Goal: Task Accomplishment & Management: Complete application form

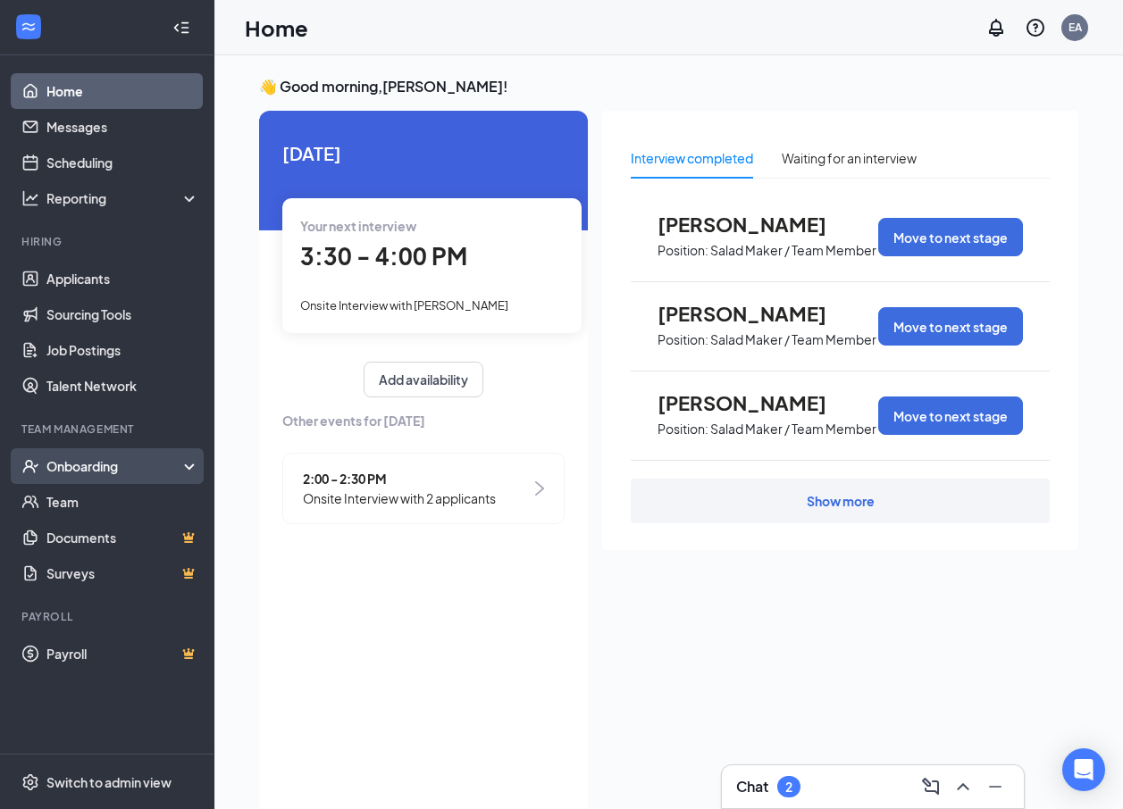
click at [118, 456] on div "Onboarding" at bounding box center [107, 466] width 214 height 36
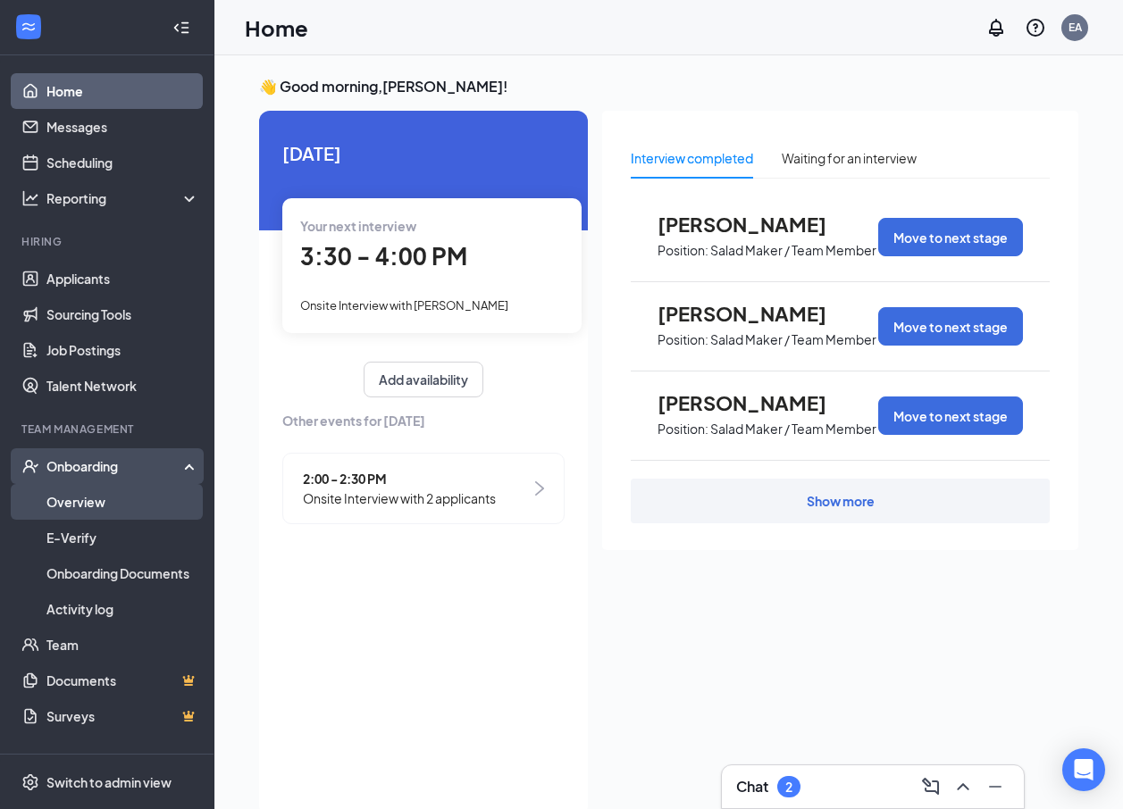
click at [119, 498] on link "Overview" at bounding box center [122, 502] width 153 height 36
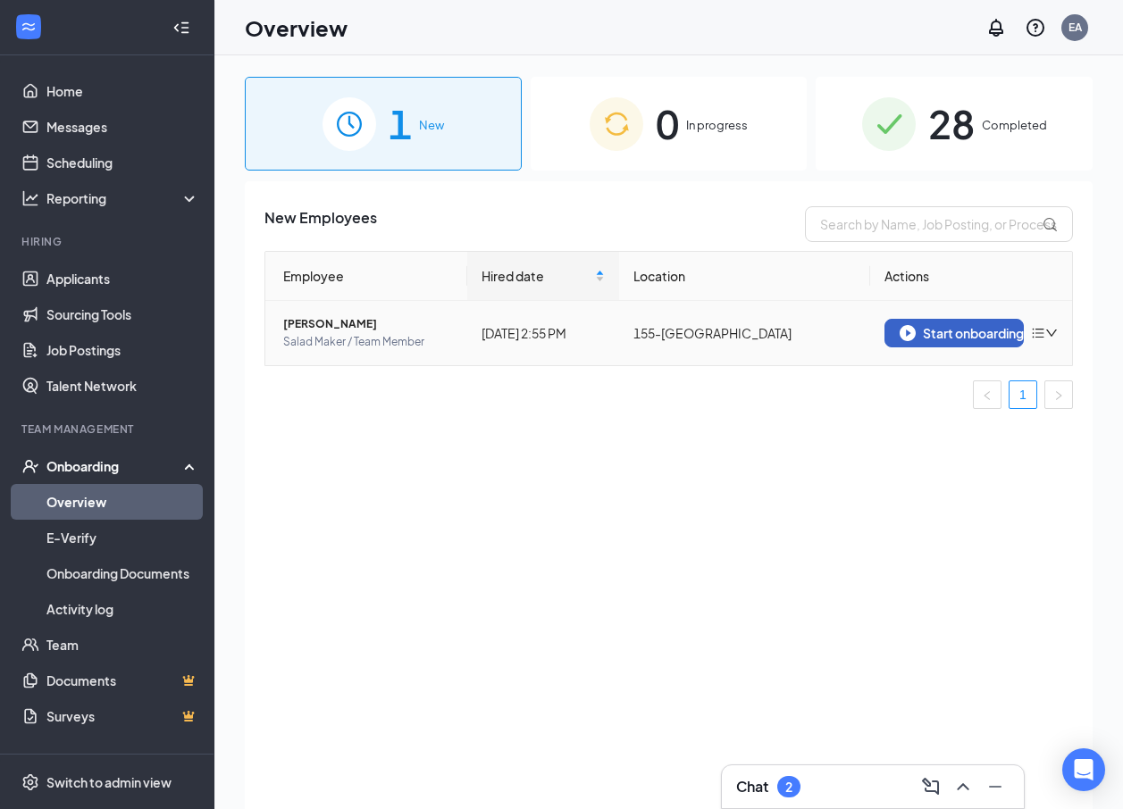
click at [958, 337] on div "Start onboarding" at bounding box center [953, 333] width 109 height 16
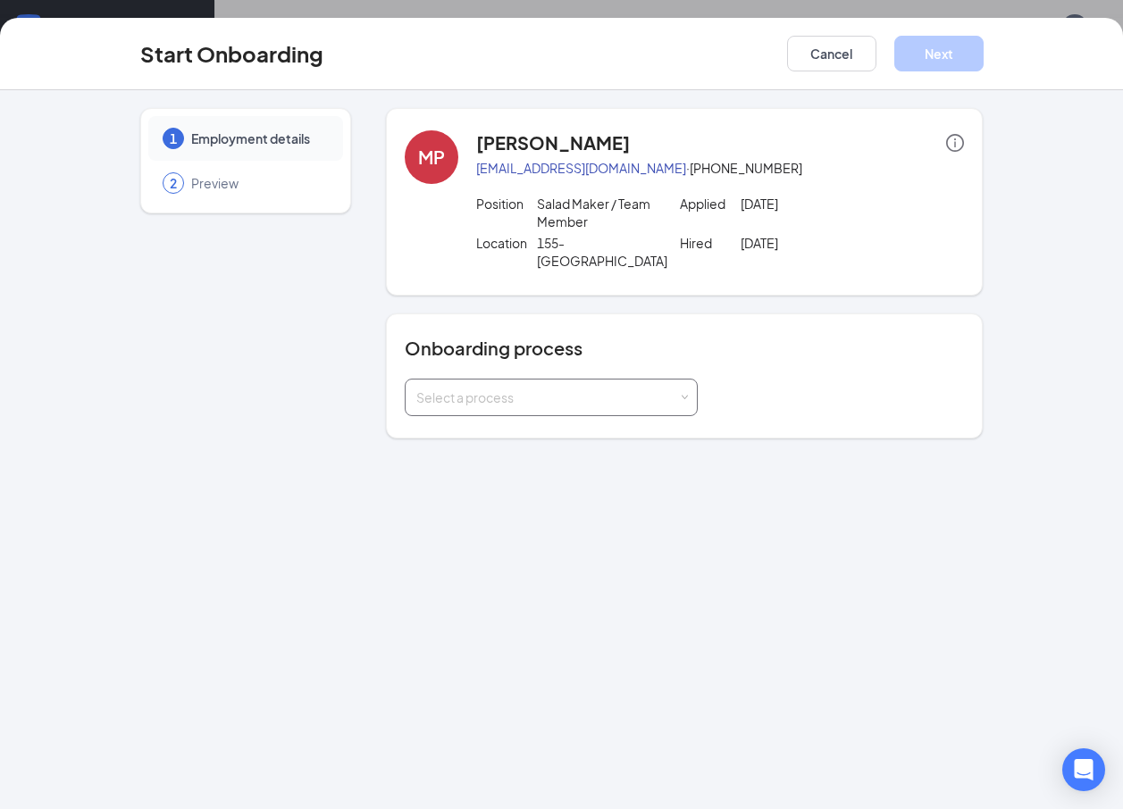
click at [530, 389] on div "Select a process" at bounding box center [547, 398] width 262 height 18
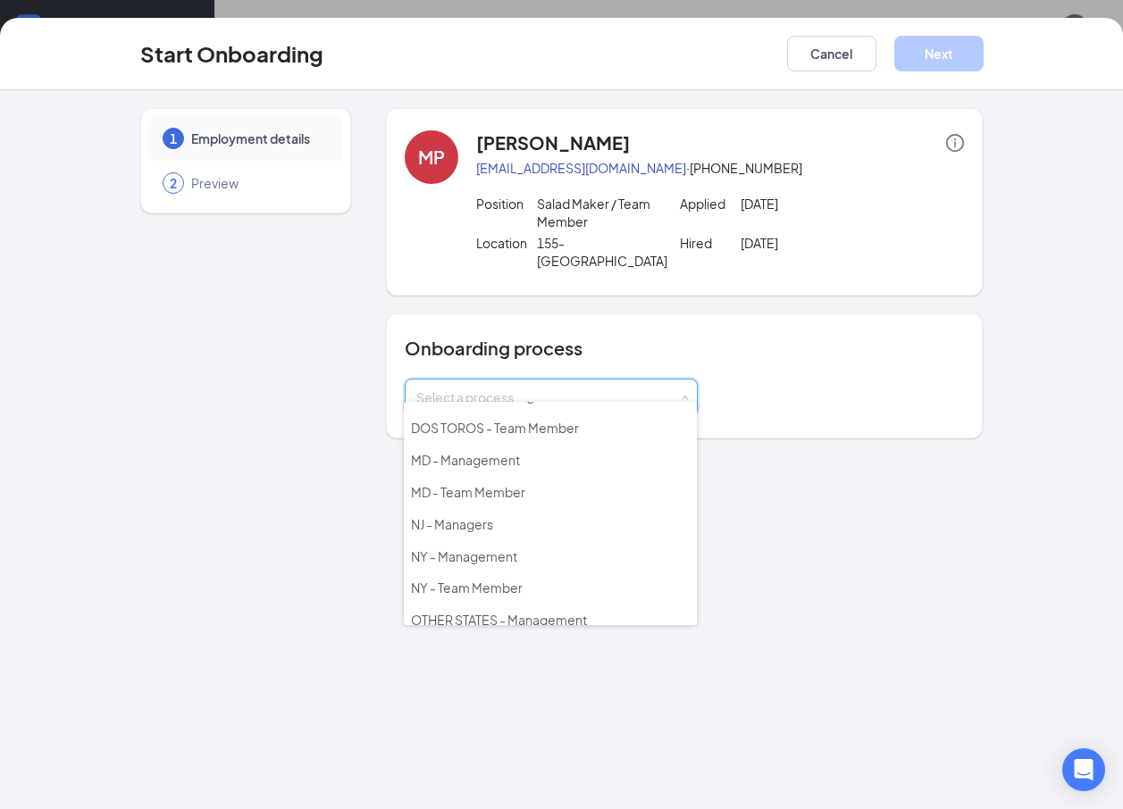
scroll to position [257, 0]
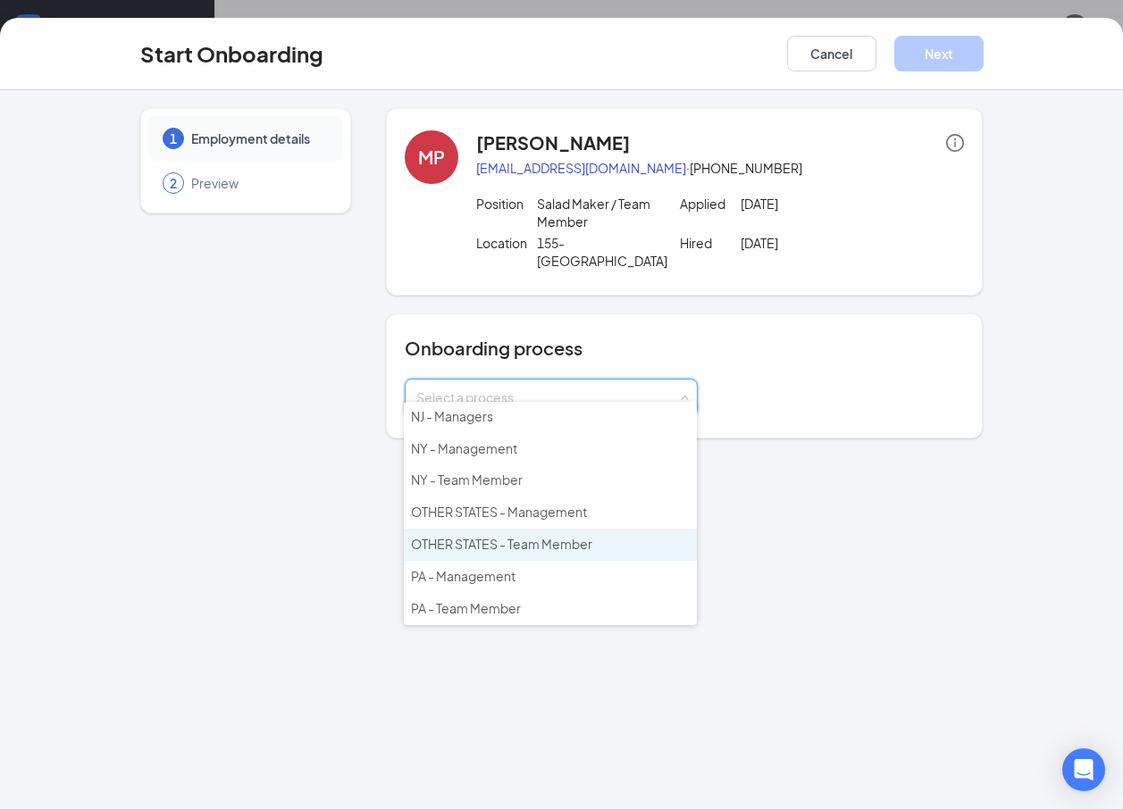
click at [504, 535] on li "OTHER STATES - Team Member" at bounding box center [550, 545] width 293 height 32
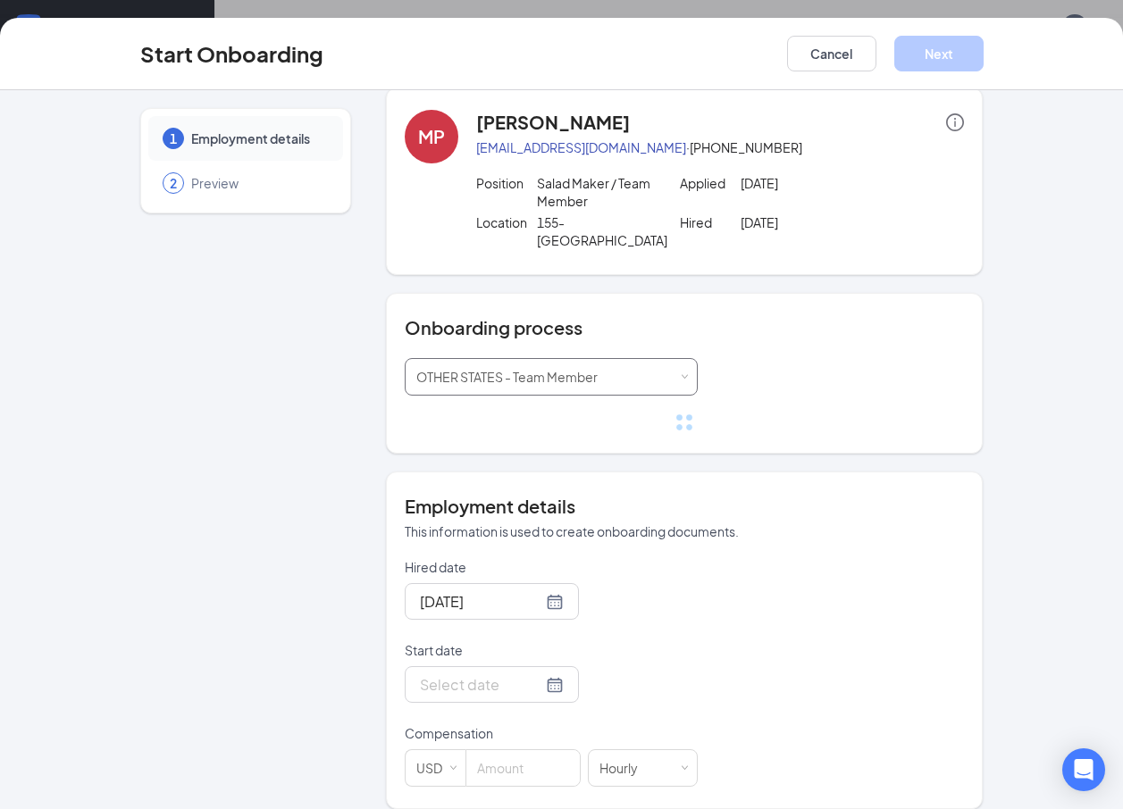
scroll to position [80, 0]
click at [431, 673] on input "Start date" at bounding box center [481, 684] width 122 height 22
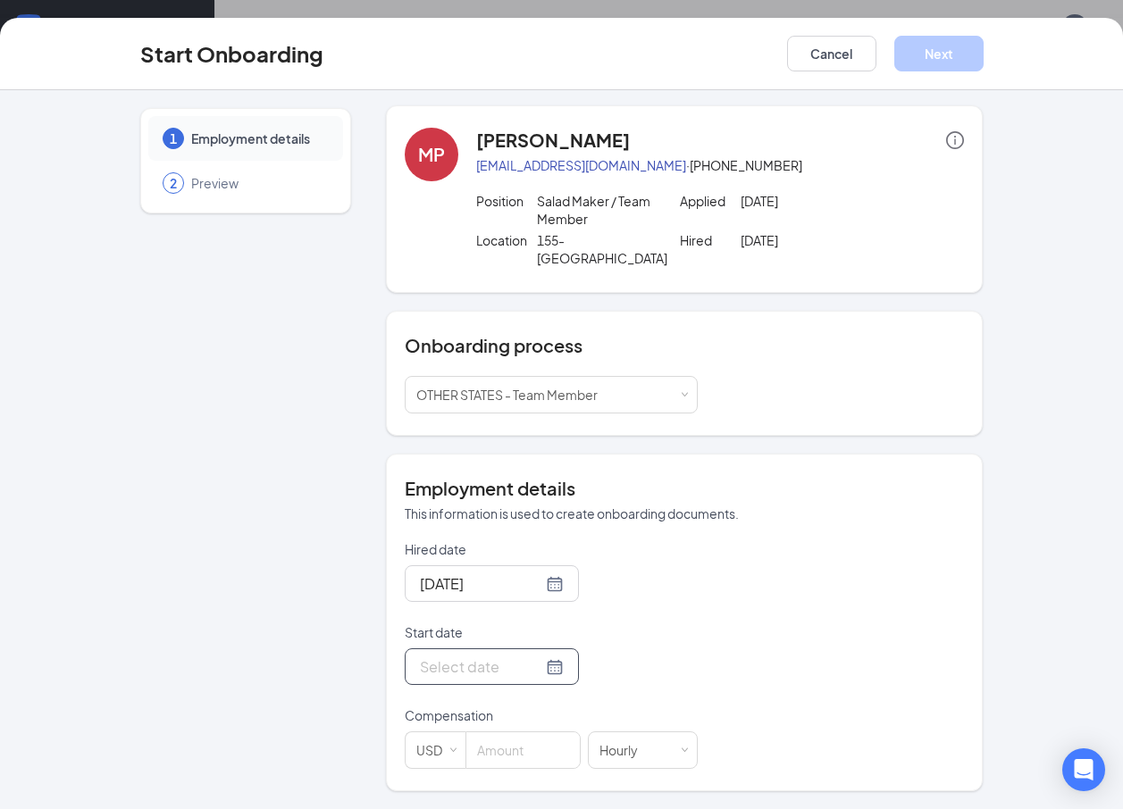
scroll to position [0, 0]
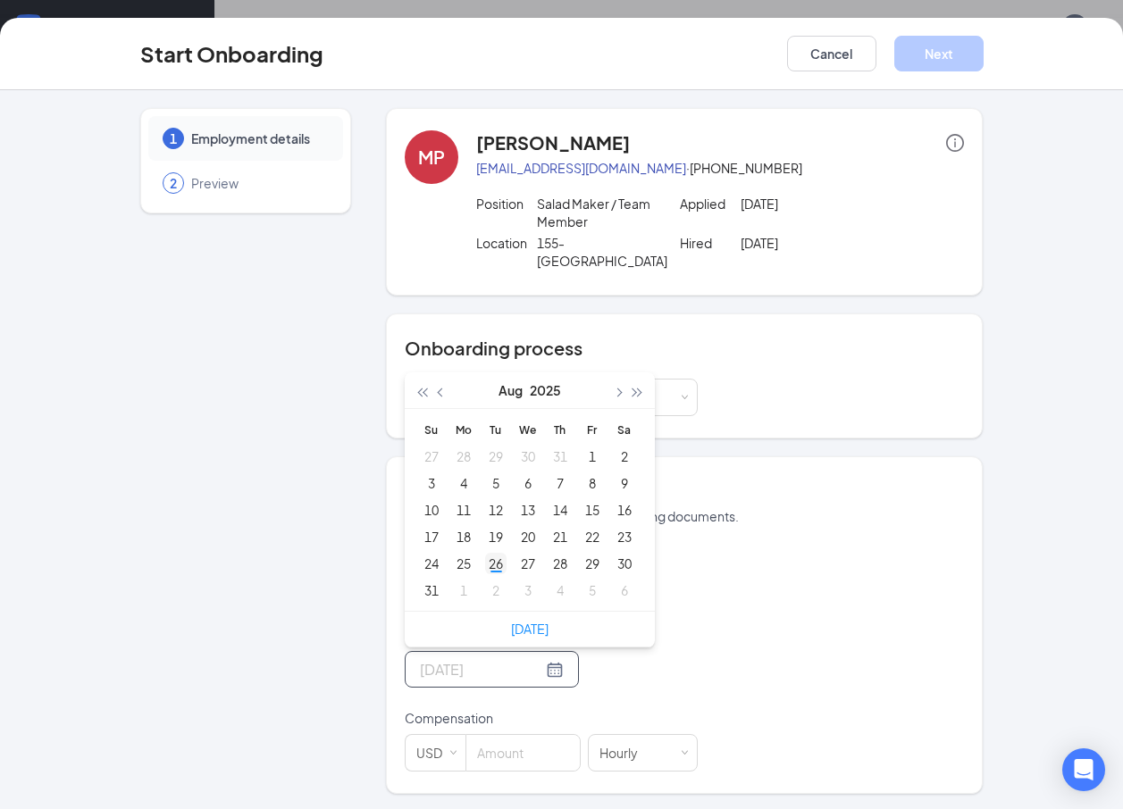
type input "[DATE]"
click at [498, 553] on div "26" at bounding box center [495, 563] width 21 height 21
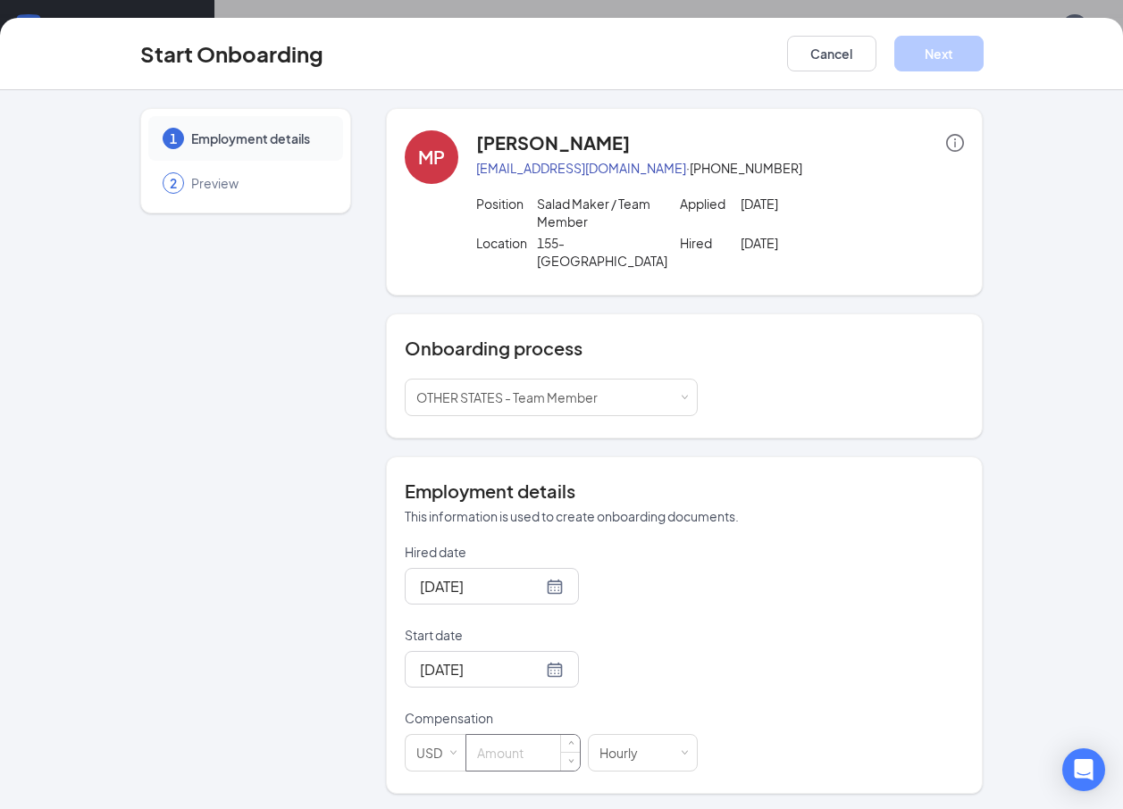
click at [504, 735] on input at bounding box center [522, 753] width 113 height 36
click at [956, 67] on button "Next" at bounding box center [938, 54] width 89 height 36
type input "10"
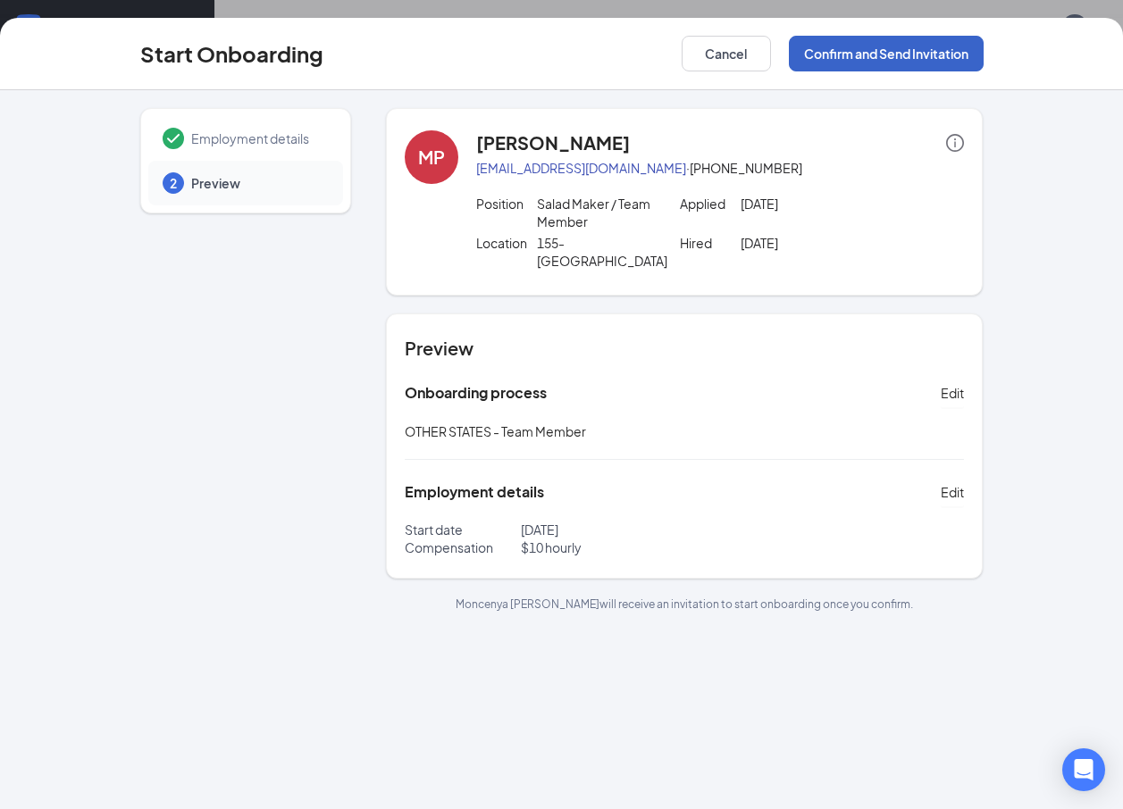
click at [937, 47] on button "Confirm and Send Invitation" at bounding box center [886, 54] width 195 height 36
